Goal: Task Accomplishment & Management: Manage account settings

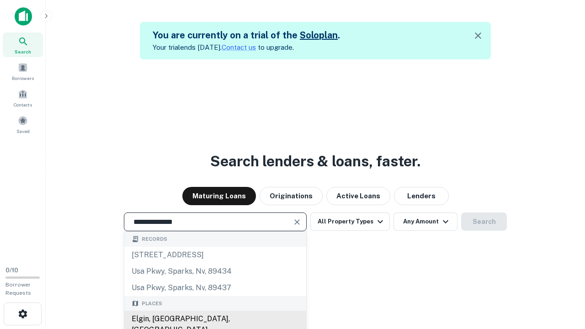
click at [215, 319] on div "Elgin, [GEOGRAPHIC_DATA], [GEOGRAPHIC_DATA]" at bounding box center [215, 324] width 182 height 27
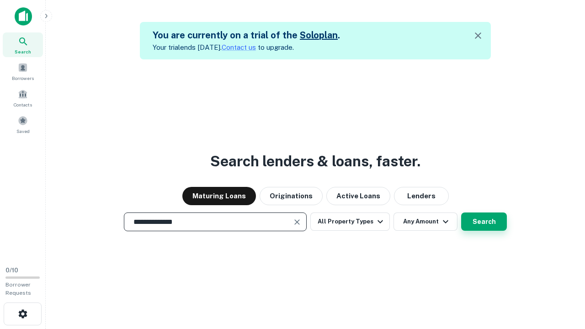
type input "**********"
click at [484, 222] on button "Search" at bounding box center [484, 221] width 46 height 18
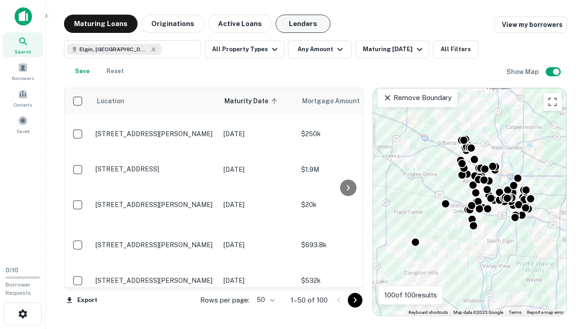
click at [303, 24] on button "Lenders" at bounding box center [302, 24] width 55 height 18
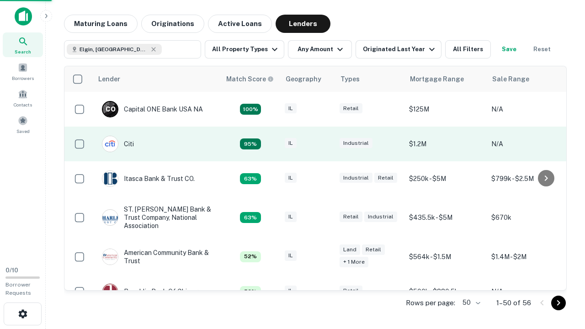
click at [324, 144] on div "IL" at bounding box center [308, 144] width 46 height 12
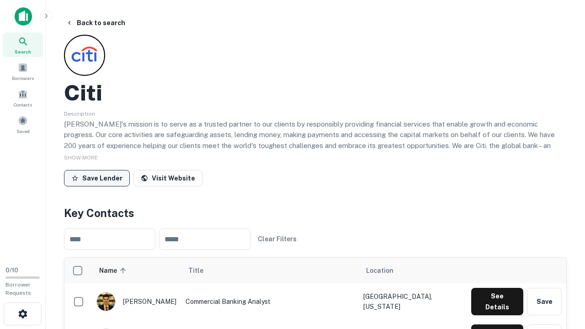
click at [97, 178] on button "Save Lender" at bounding box center [97, 178] width 66 height 16
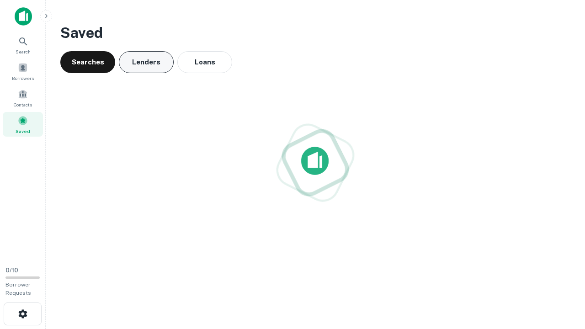
click at [146, 62] on button "Lenders" at bounding box center [146, 62] width 55 height 22
